Goal: Task Accomplishment & Management: Use online tool/utility

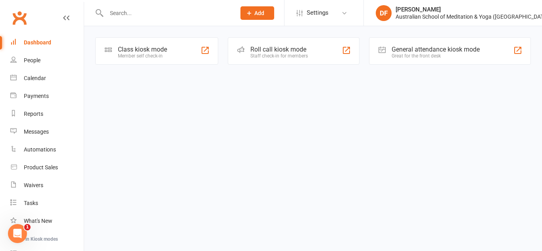
click at [123, 46] on div "Class kiosk mode" at bounding box center [142, 50] width 49 height 8
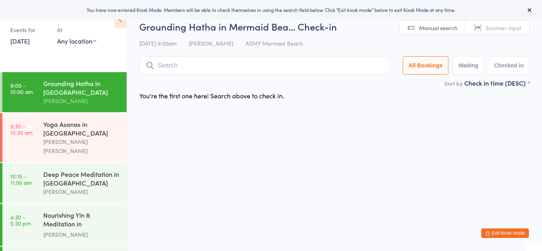
click at [30, 42] on link "13 Oct, 2025" at bounding box center [19, 40] width 19 height 9
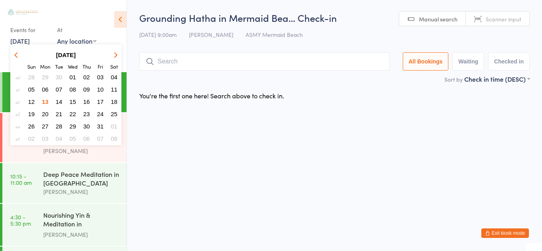
click at [17, 54] on icon "button" at bounding box center [17, 55] width 6 height 6
click at [100, 79] on span "05" at bounding box center [100, 77] width 7 height 7
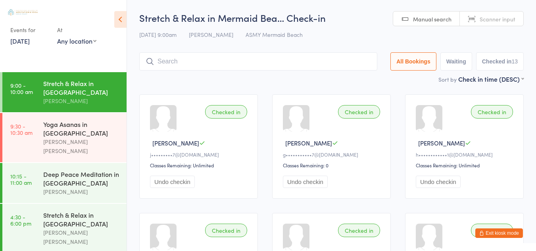
click at [28, 42] on link "5 Sep, 2025" at bounding box center [19, 40] width 19 height 9
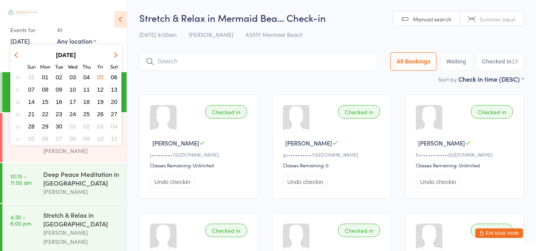
click at [102, 114] on span "26" at bounding box center [100, 114] width 7 height 7
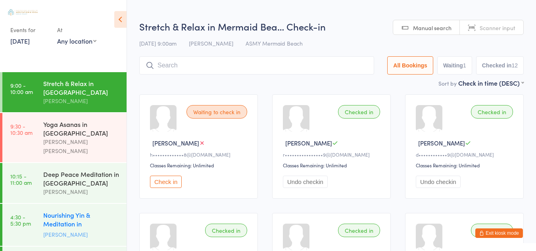
click at [83, 211] on div "Nourishing Yin & Meditation in Mermaid Beach" at bounding box center [81, 220] width 77 height 19
